Goal: Check status: Check status

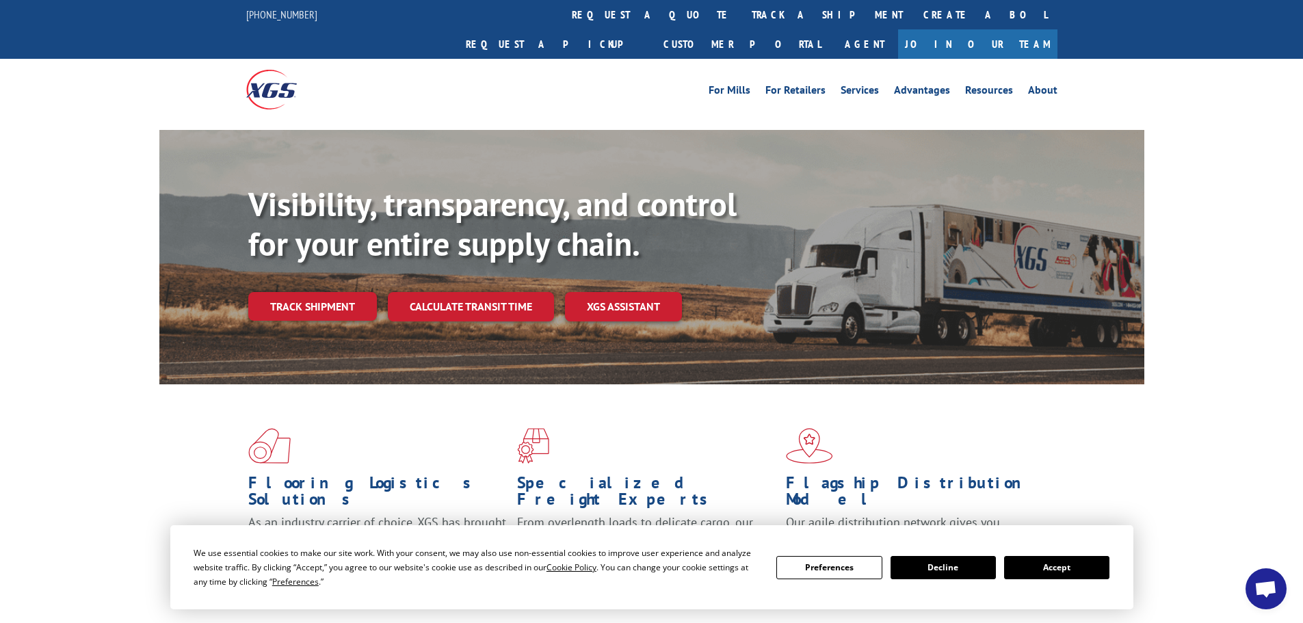
click at [1060, 567] on button "Accept" at bounding box center [1056, 567] width 105 height 23
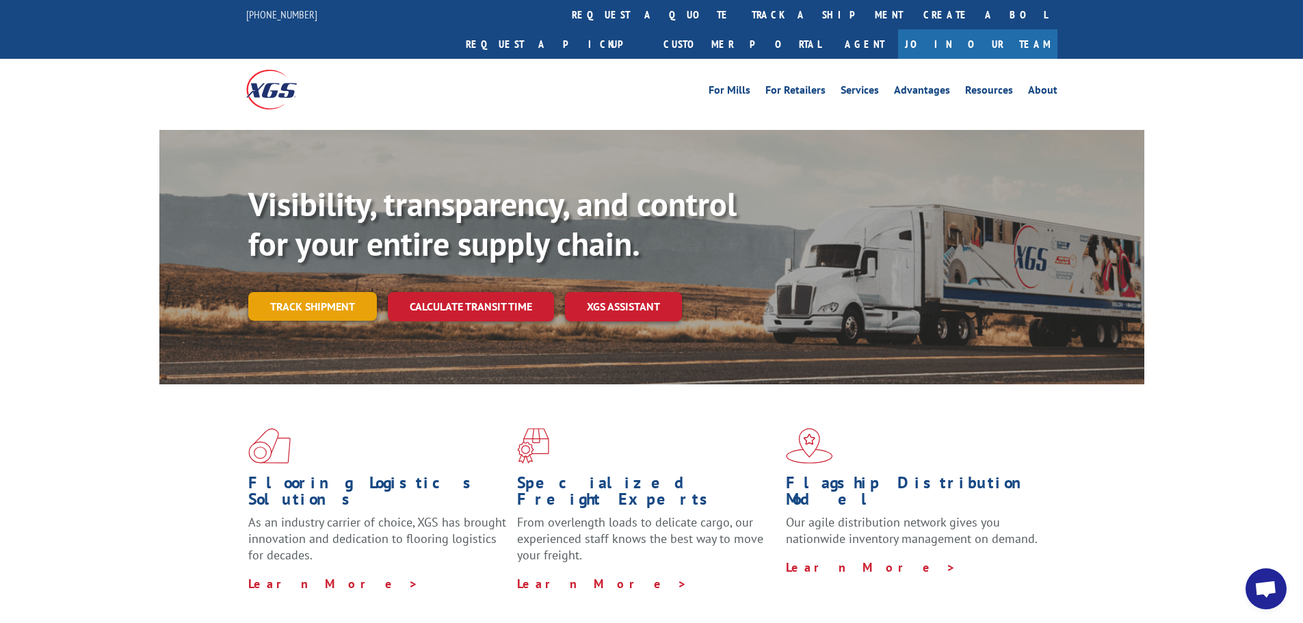
click at [274, 292] on link "Track shipment" at bounding box center [312, 306] width 129 height 29
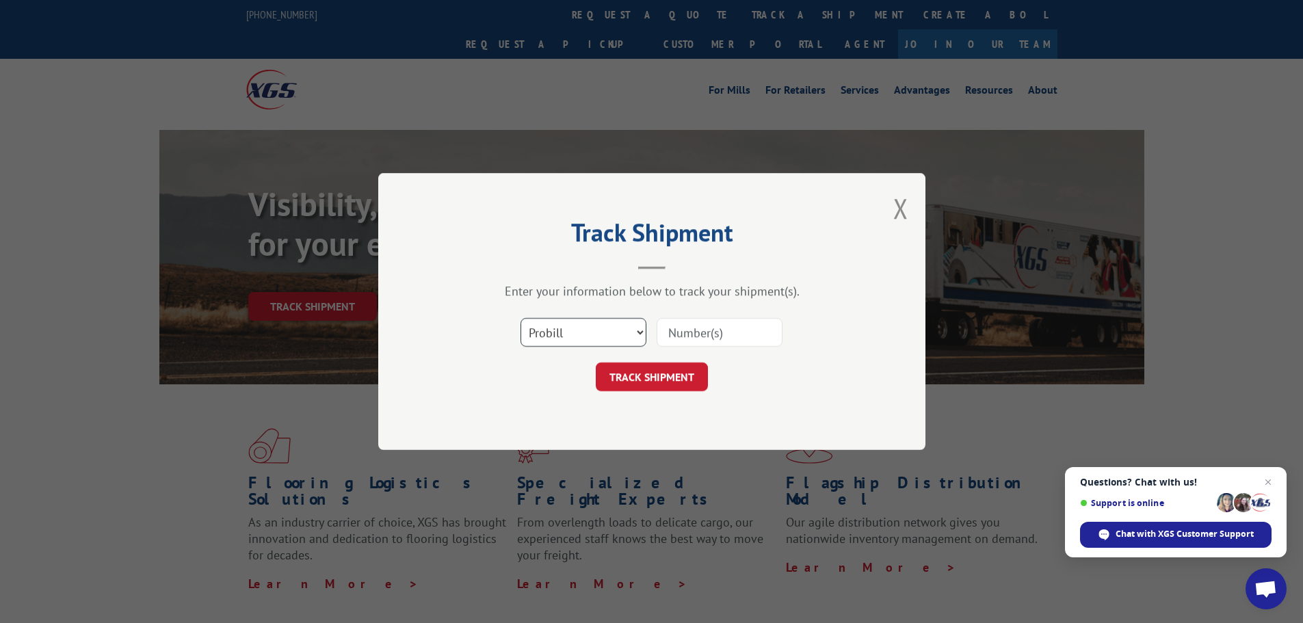
click at [617, 335] on select "Select category... Probill BOL PO" at bounding box center [583, 332] width 126 height 29
select select "bol"
click at [520, 318] on select "Select category... Probill BOL PO" at bounding box center [583, 332] width 126 height 29
click at [717, 330] on input at bounding box center [719, 332] width 126 height 29
paste input "7064606"
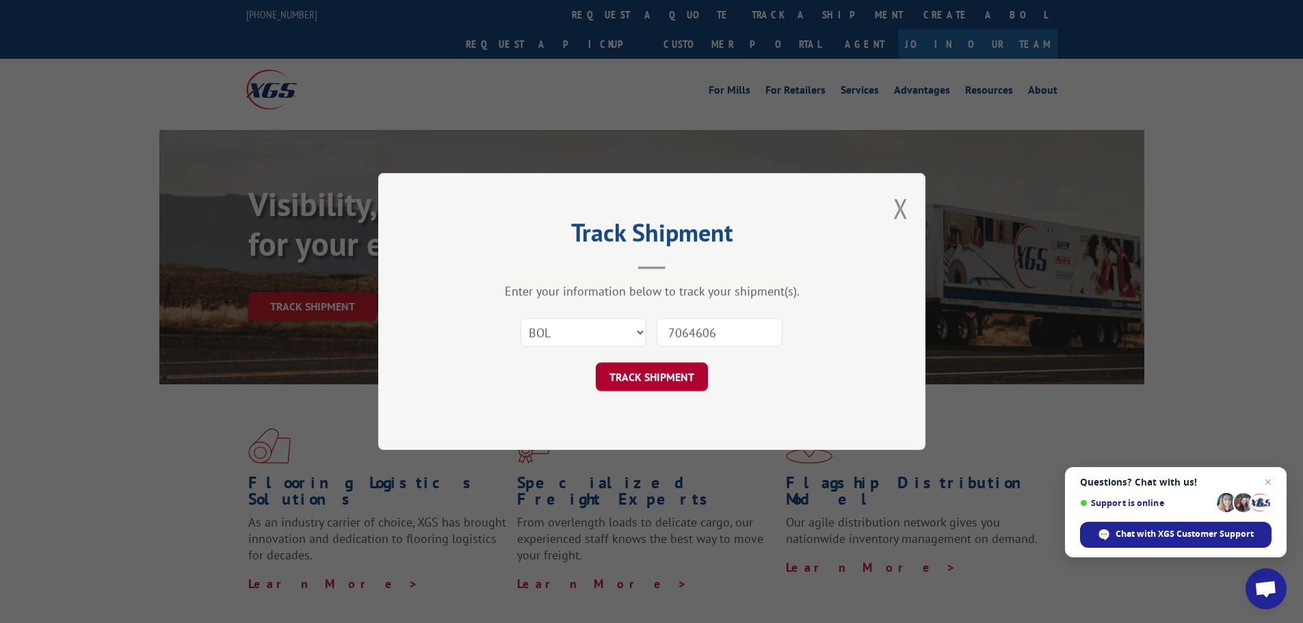
type input "7064606"
click at [694, 378] on button "TRACK SHIPMENT" at bounding box center [652, 376] width 112 height 29
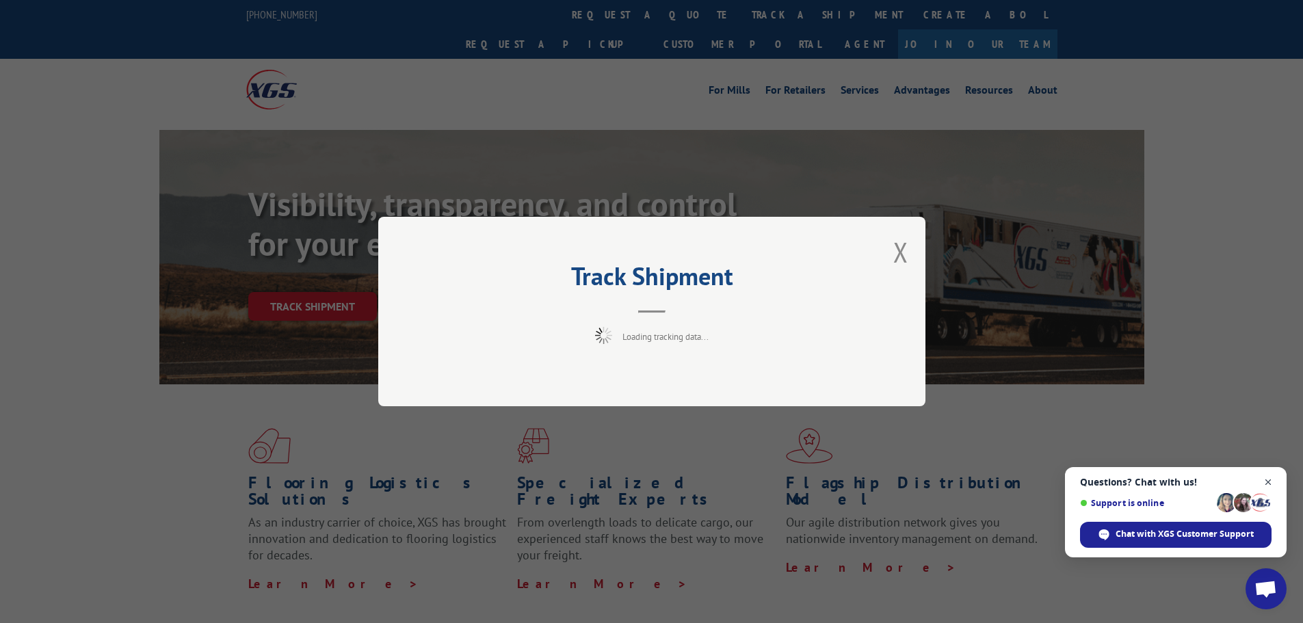
click at [1268, 483] on span "Close chat" at bounding box center [1268, 482] width 17 height 17
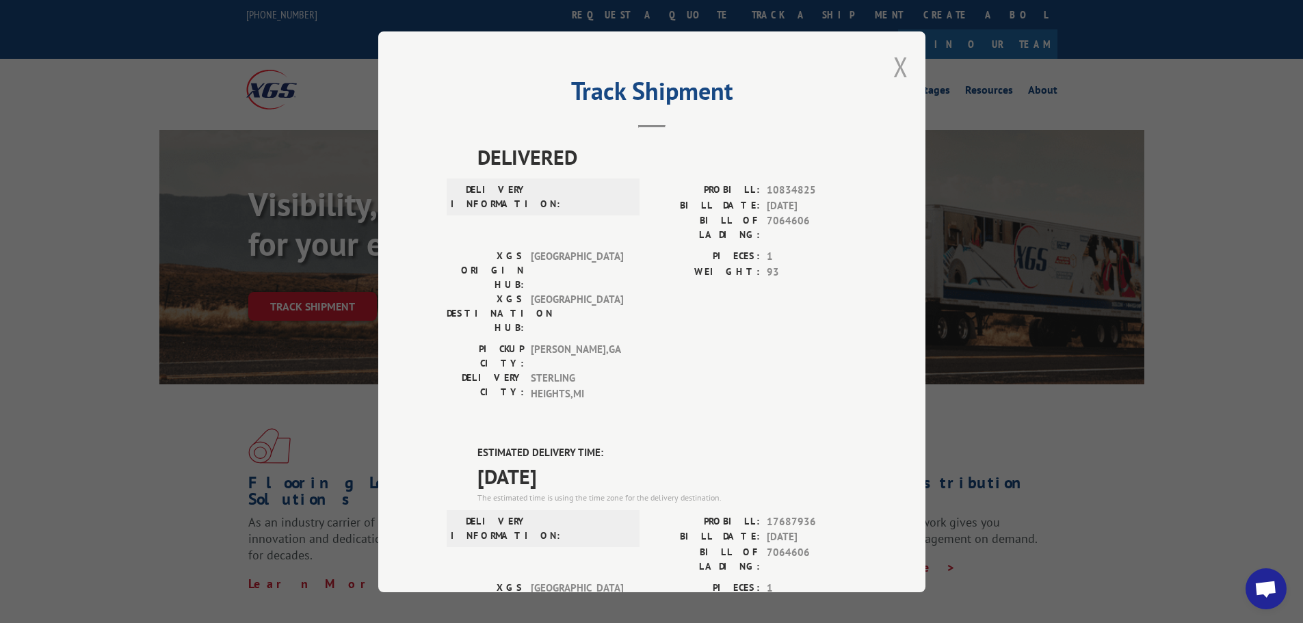
click at [901, 66] on button "Close modal" at bounding box center [900, 67] width 15 height 36
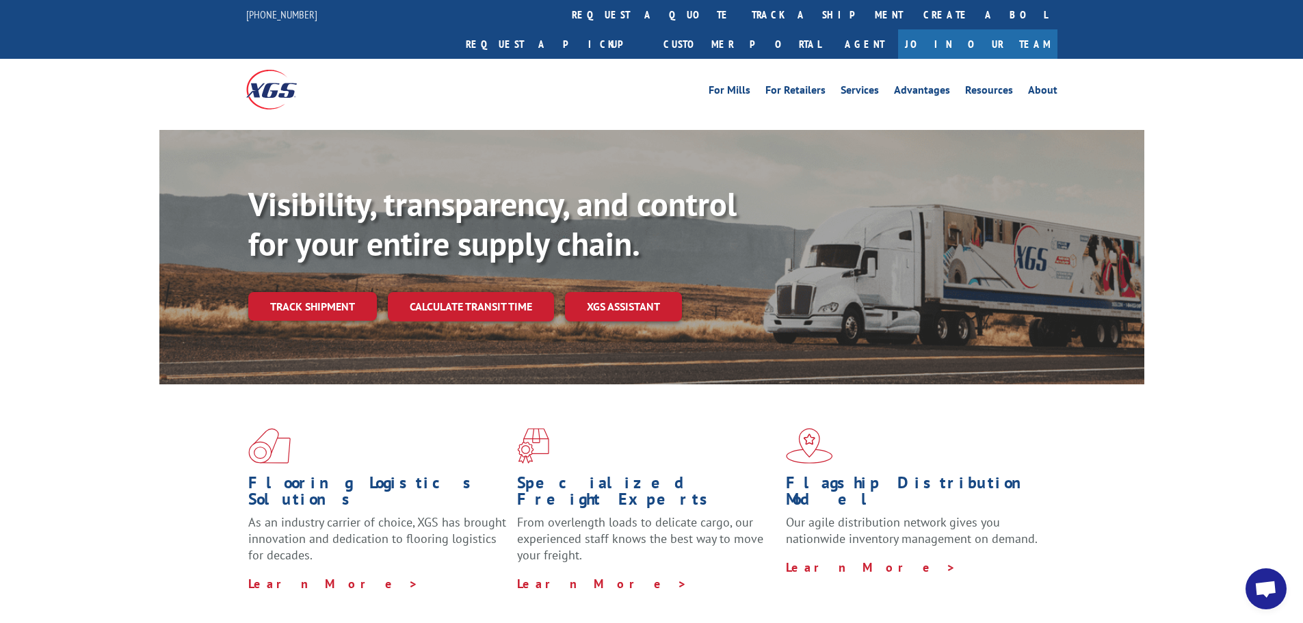
click at [334, 292] on link "Track shipment" at bounding box center [312, 306] width 129 height 29
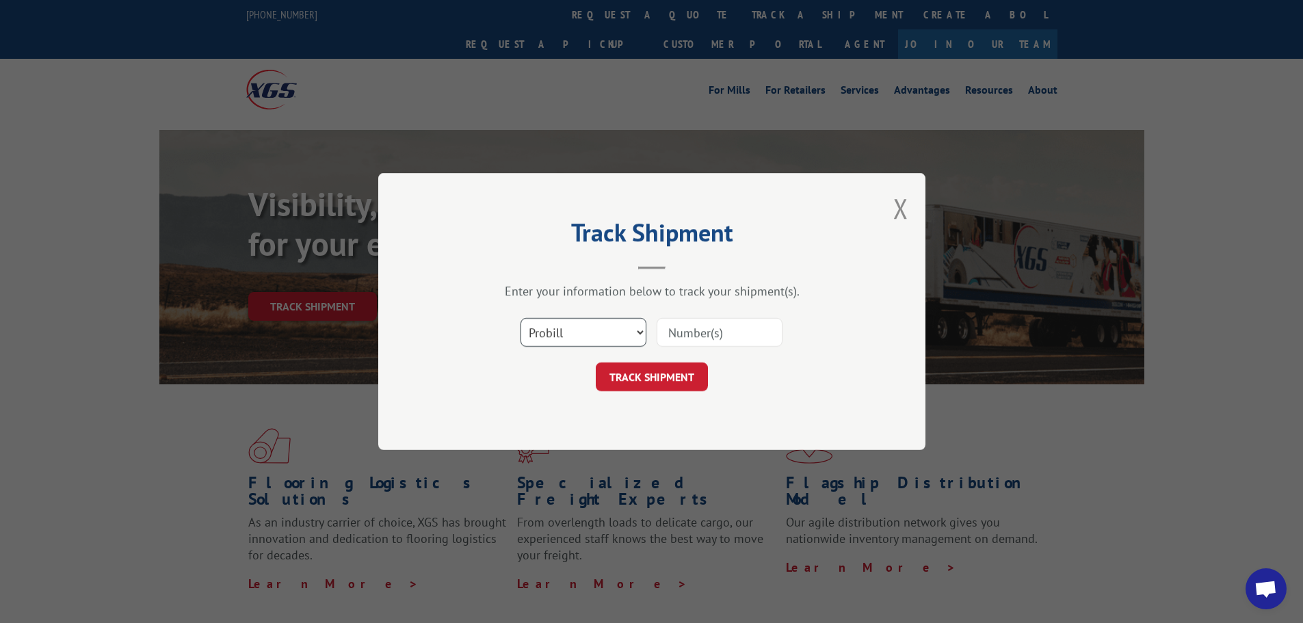
click at [604, 330] on select "Select category... Probill BOL PO" at bounding box center [583, 332] width 126 height 29
select select "bol"
click at [520, 318] on select "Select category... Probill BOL PO" at bounding box center [583, 332] width 126 height 29
click at [712, 336] on input at bounding box center [719, 332] width 126 height 29
paste input "5530786"
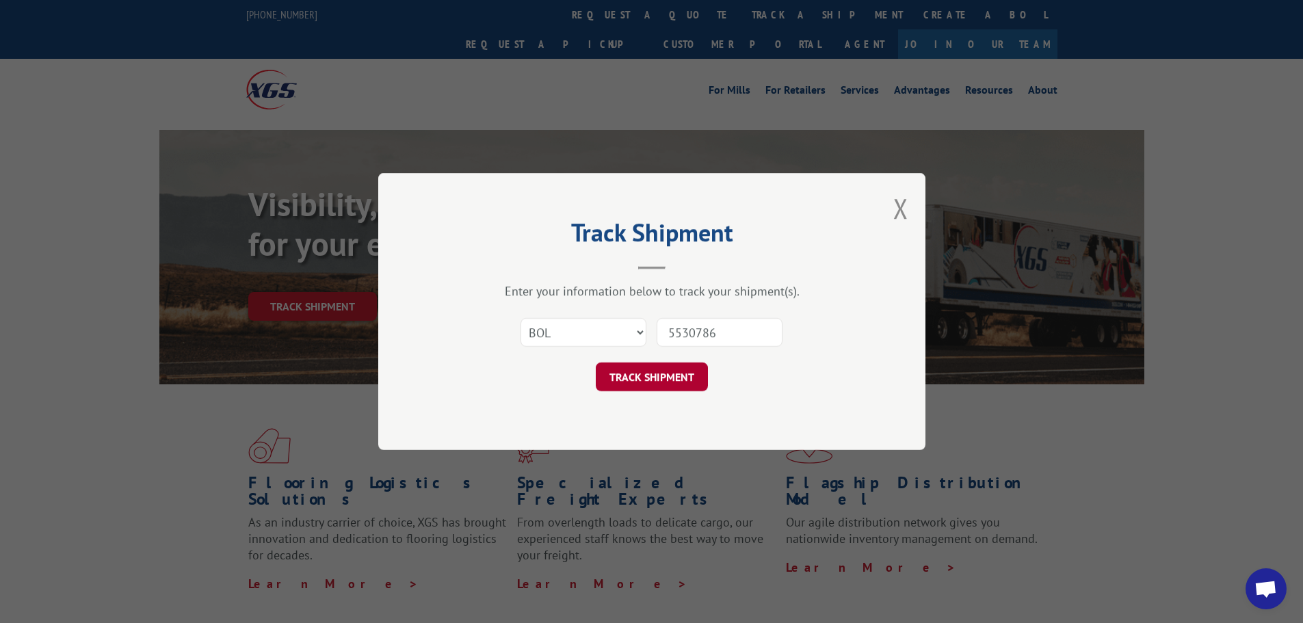
type input "5530786"
click at [669, 380] on button "TRACK SHIPMENT" at bounding box center [652, 376] width 112 height 29
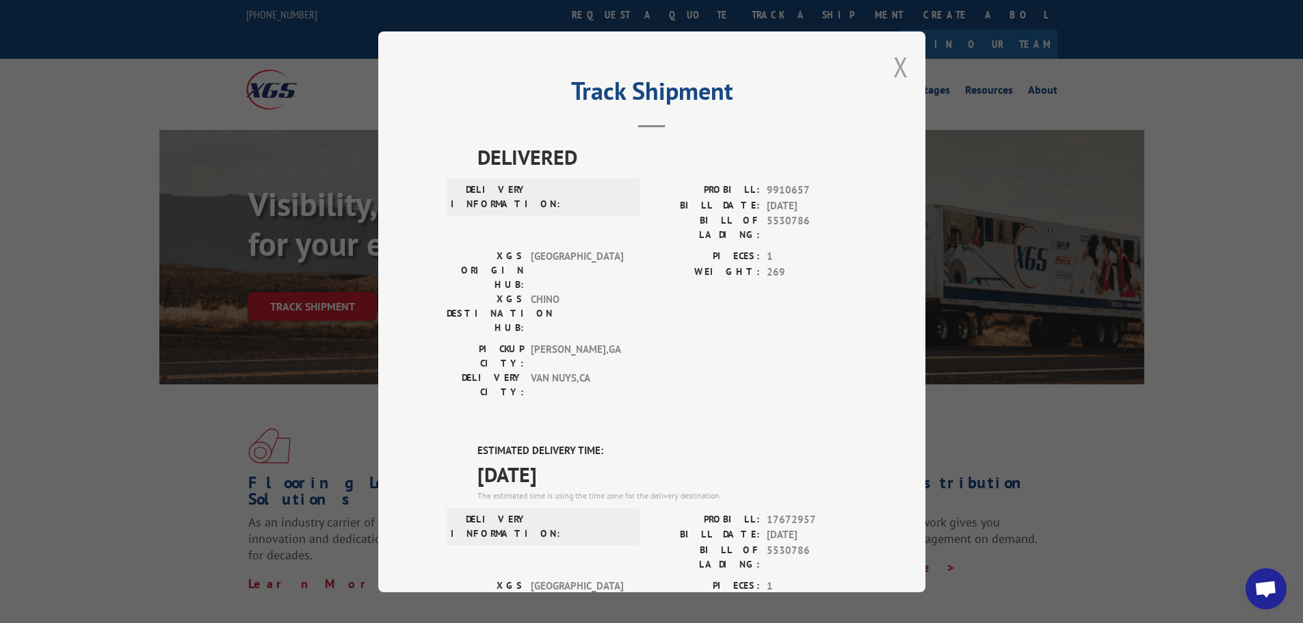
click at [901, 65] on button "Close modal" at bounding box center [900, 67] width 15 height 36
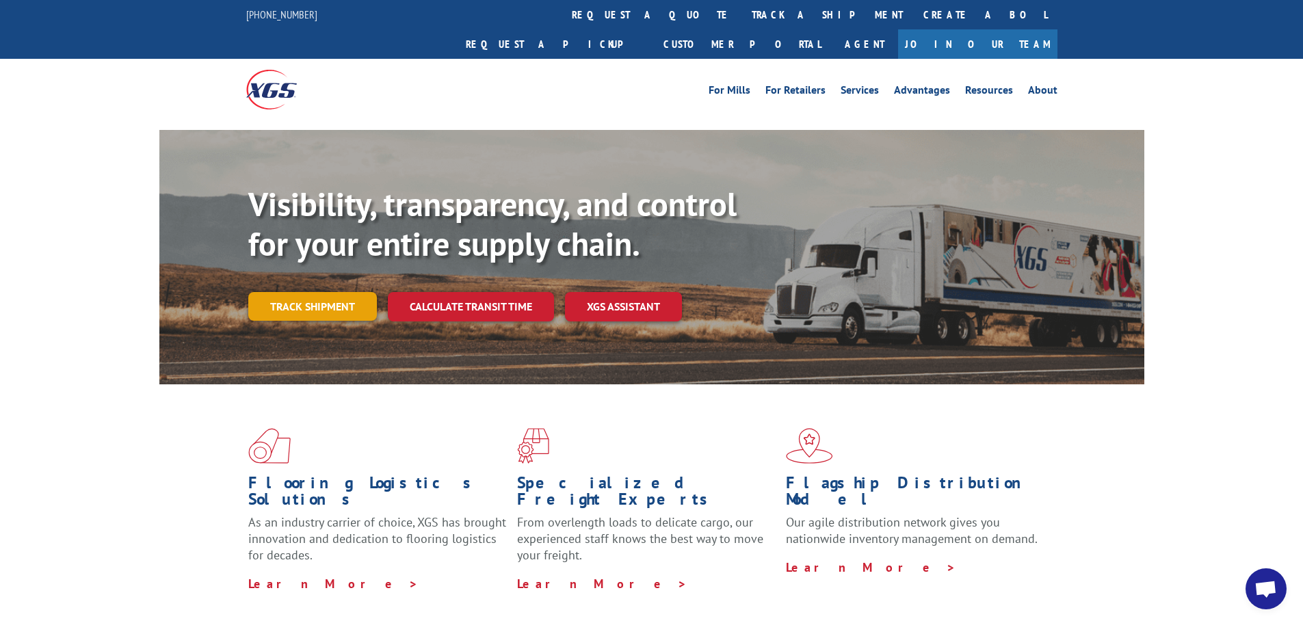
click at [317, 292] on link "Track shipment" at bounding box center [312, 306] width 129 height 29
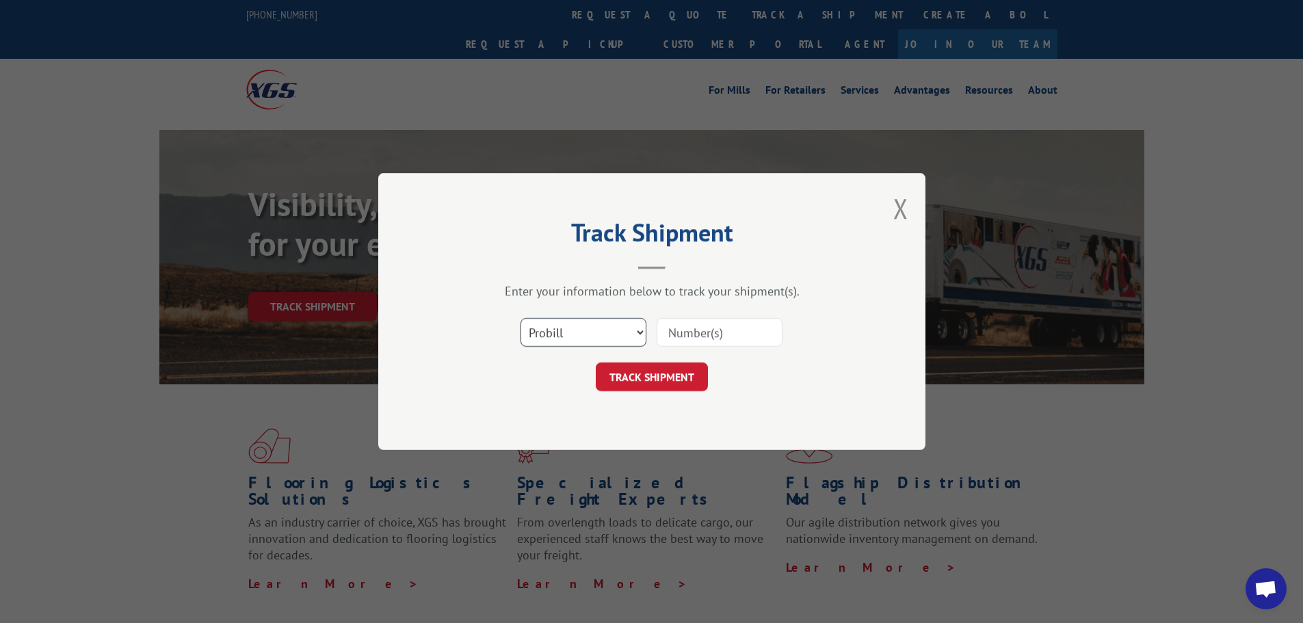
click at [570, 328] on select "Select category... Probill BOL PO" at bounding box center [583, 332] width 126 height 29
select select "bol"
click at [520, 318] on select "Select category... Probill BOL PO" at bounding box center [583, 332] width 126 height 29
click at [721, 338] on input at bounding box center [719, 332] width 126 height 29
paste input "7063892"
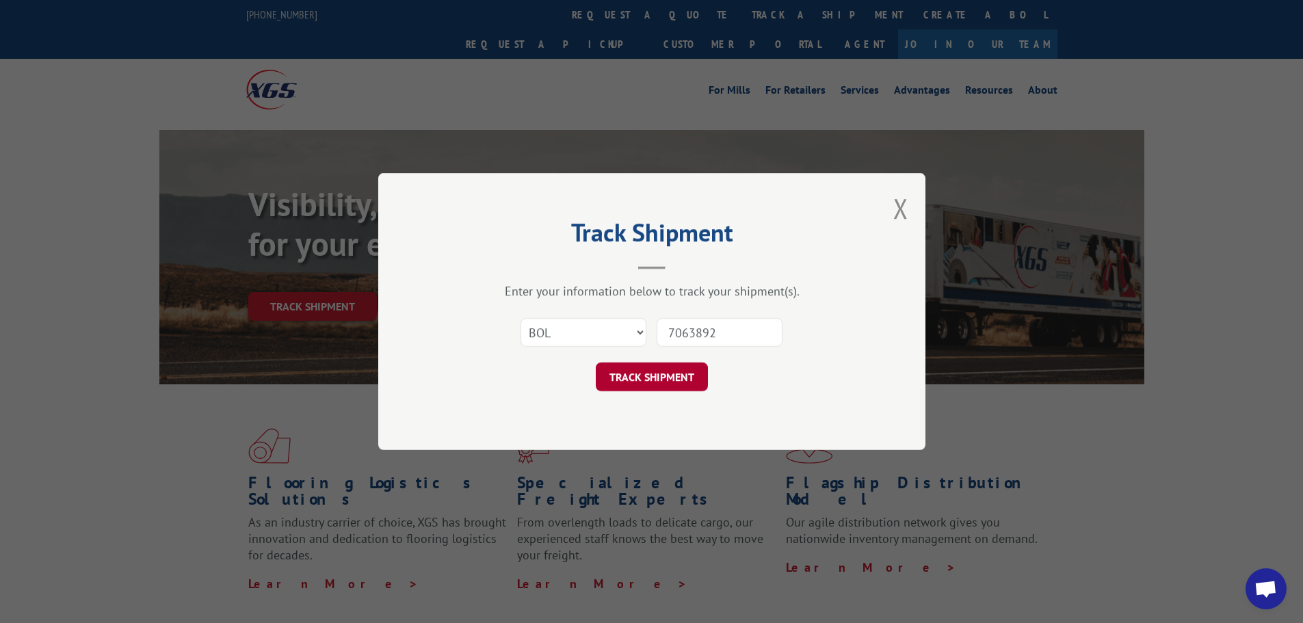
type input "7063892"
click at [663, 385] on button "TRACK SHIPMENT" at bounding box center [652, 376] width 112 height 29
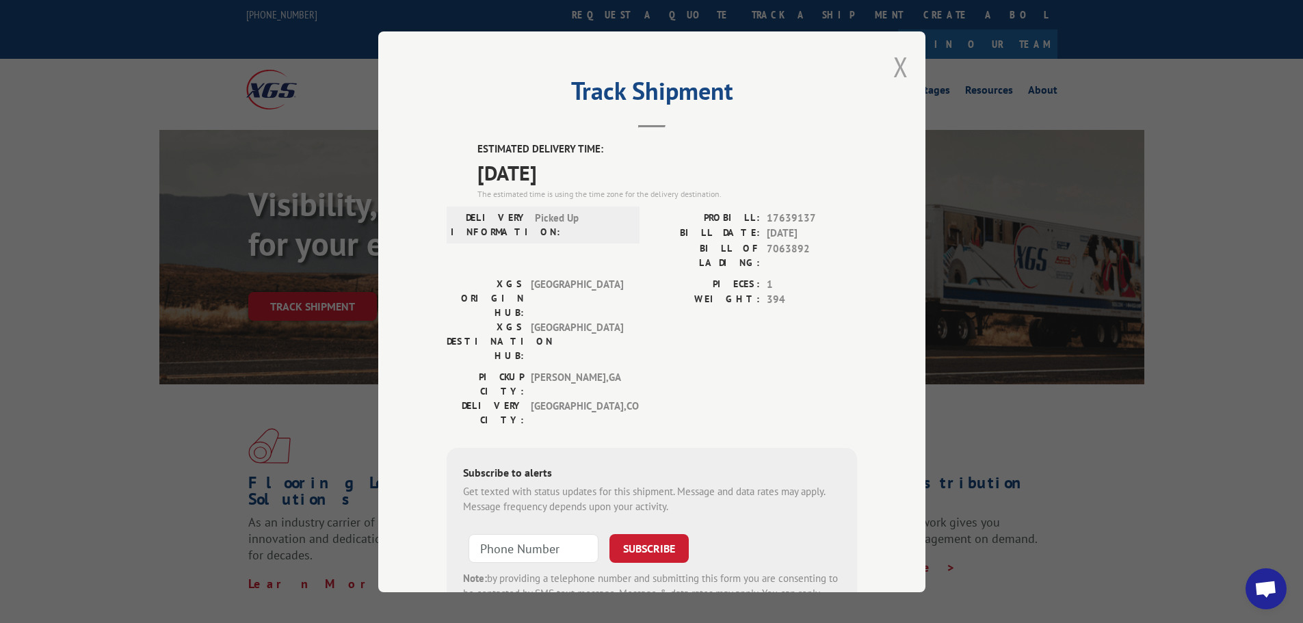
click at [894, 65] on button "Close modal" at bounding box center [900, 67] width 15 height 36
